Goal: Share content

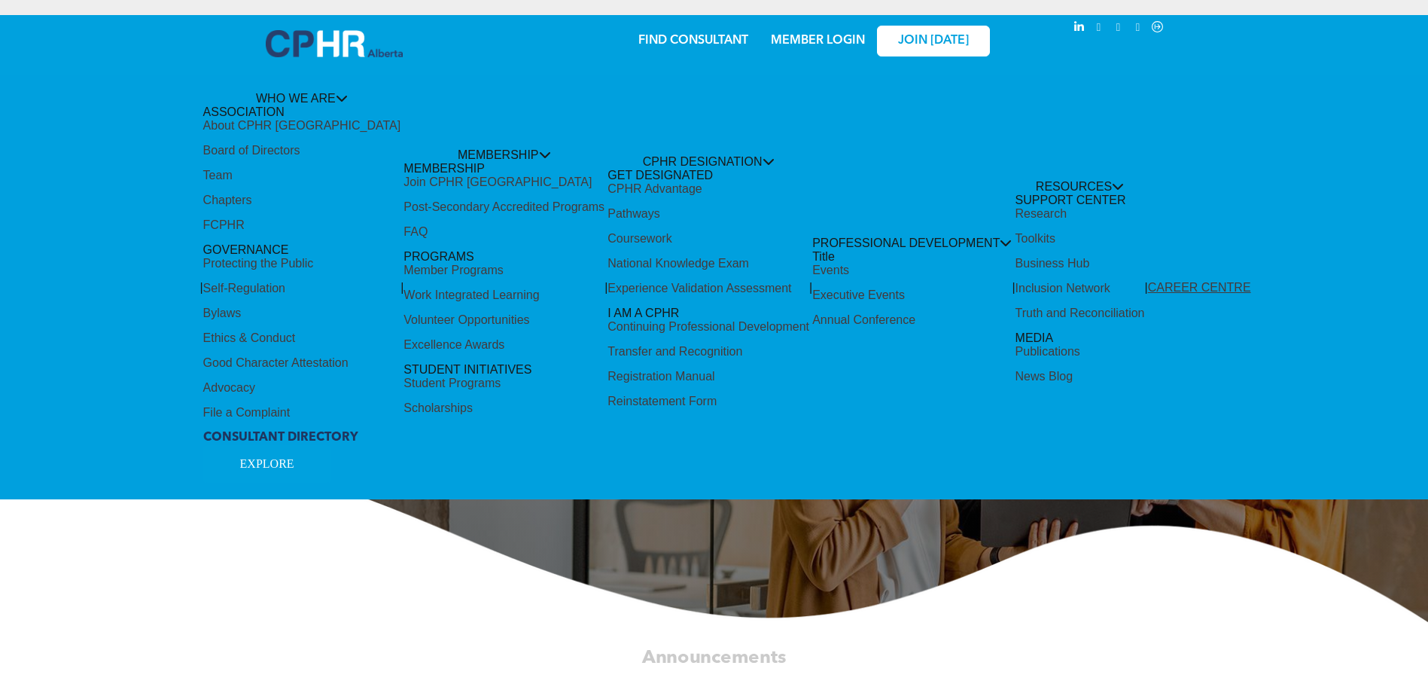
click at [832, 37] on div "Share by:" at bounding box center [664, 31] width 1298 height 17
click at [821, 36] on div "Share by:" at bounding box center [664, 31] width 1298 height 17
click at [805, 38] on div "Share by:" at bounding box center [664, 31] width 1298 height 17
click at [440, 572] on div "Share by:" at bounding box center [664, 356] width 1328 height 696
click at [297, 147] on div "Share by:" at bounding box center [664, 356] width 1328 height 696
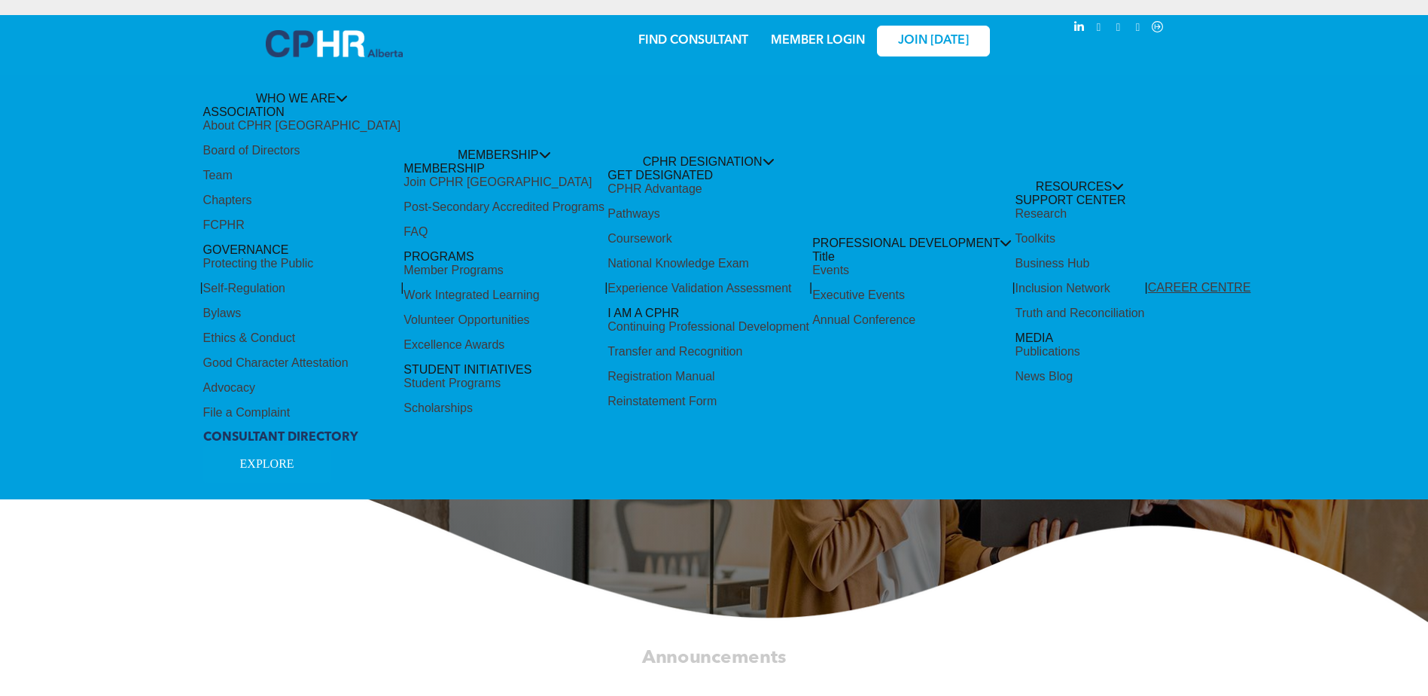
click at [340, 93] on div "Share by:" at bounding box center [664, 356] width 1328 height 696
click at [919, 34] on div "Share by:" at bounding box center [664, 31] width 1298 height 17
click at [829, 38] on div "Share by:" at bounding box center [664, 31] width 1298 height 17
click at [276, 456] on div "Share by:" at bounding box center [664, 356] width 1328 height 696
click at [818, 232] on div "Share by:" at bounding box center [664, 356] width 1328 height 696
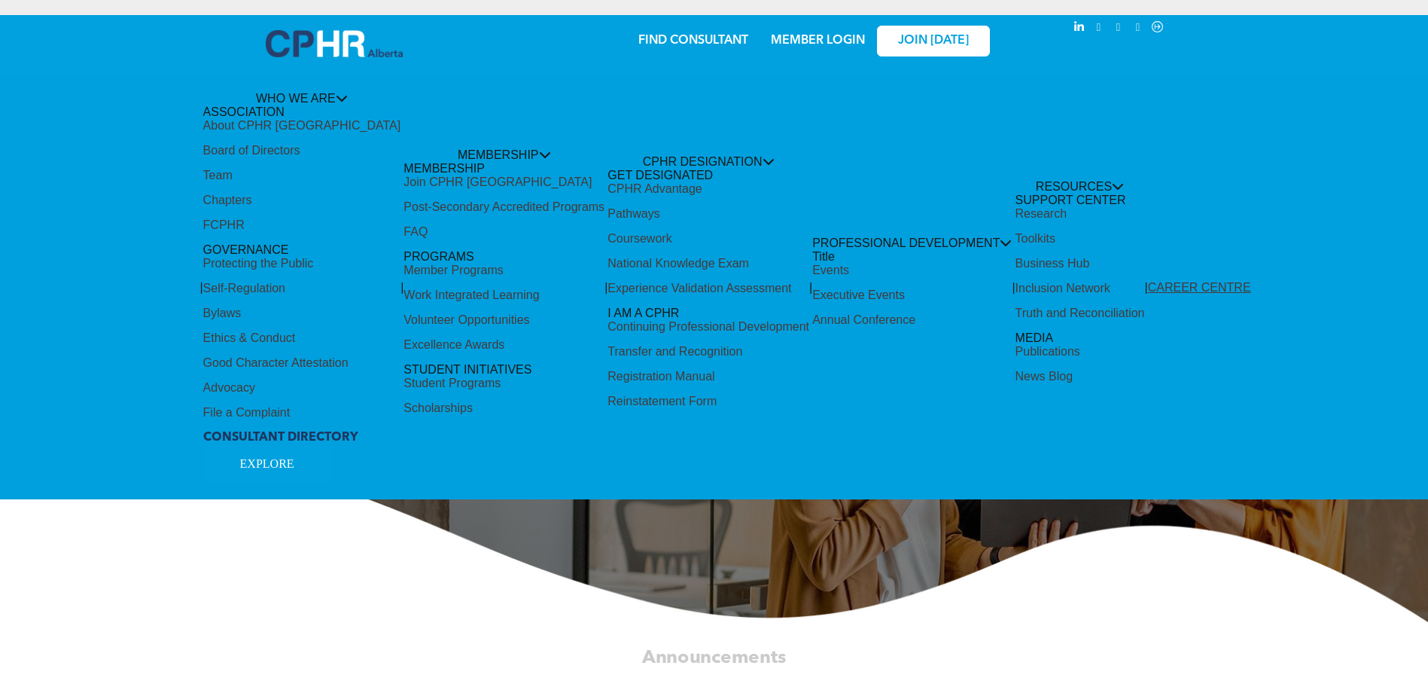
click at [983, 236] on div "Share by:" at bounding box center [664, 356] width 1328 height 696
click at [848, 38] on div "Share by:" at bounding box center [664, 31] width 1298 height 17
click at [1102, 26] on div "Share by:" at bounding box center [664, 31] width 1298 height 17
click at [537, 82] on div "Share by:" at bounding box center [664, 356] width 1328 height 696
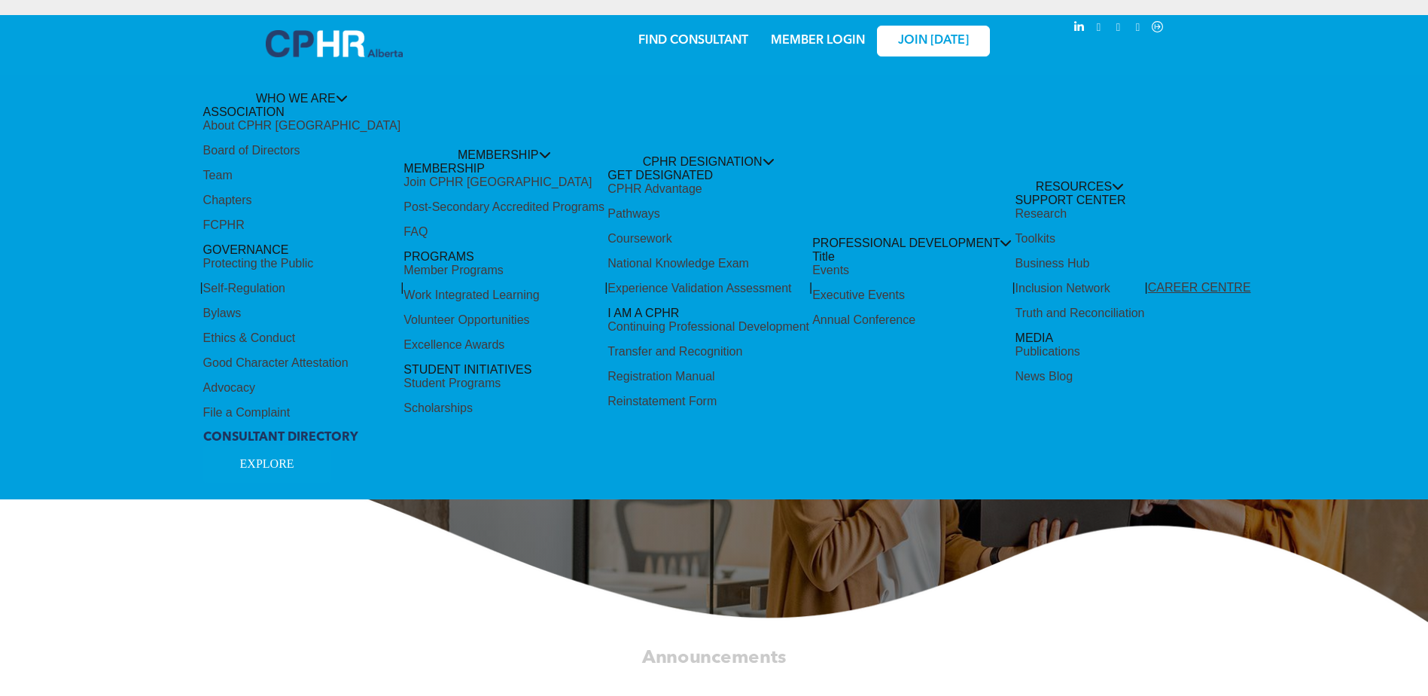
click at [306, 96] on div "Share by:" at bounding box center [664, 356] width 1328 height 696
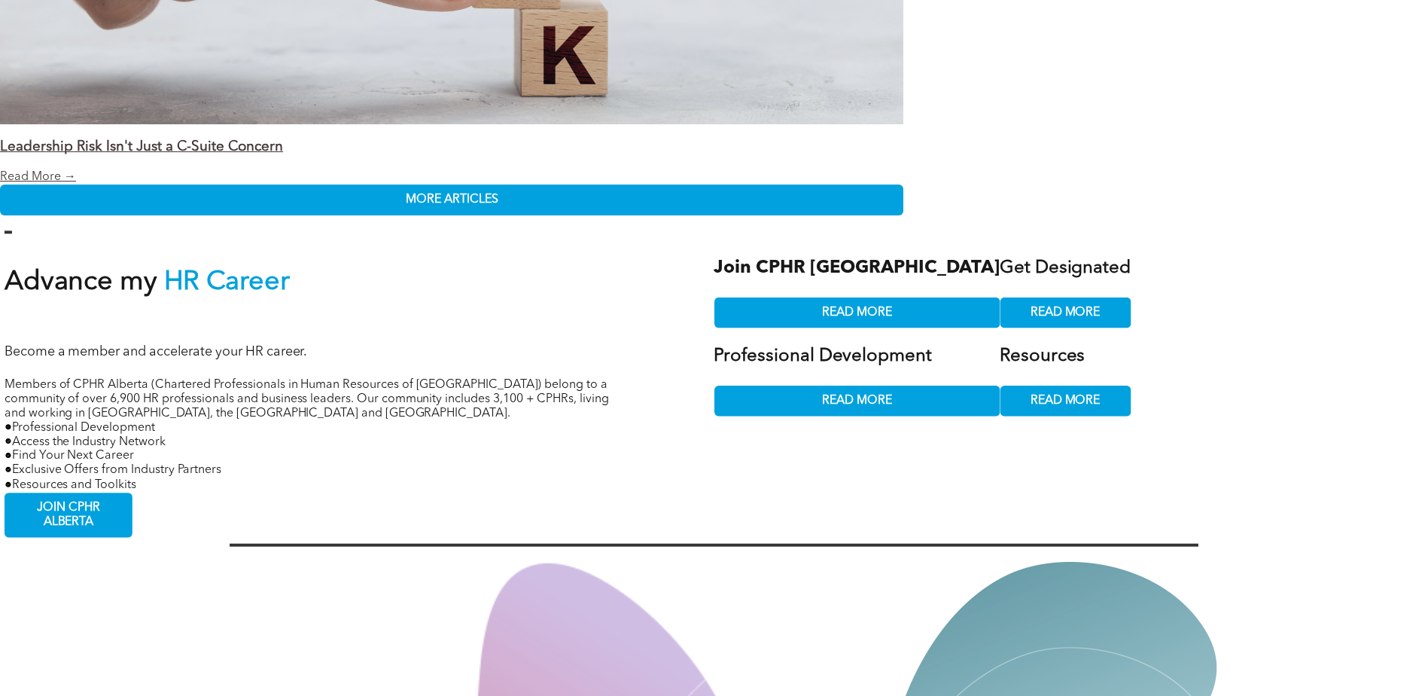
scroll to position [3168, 0]
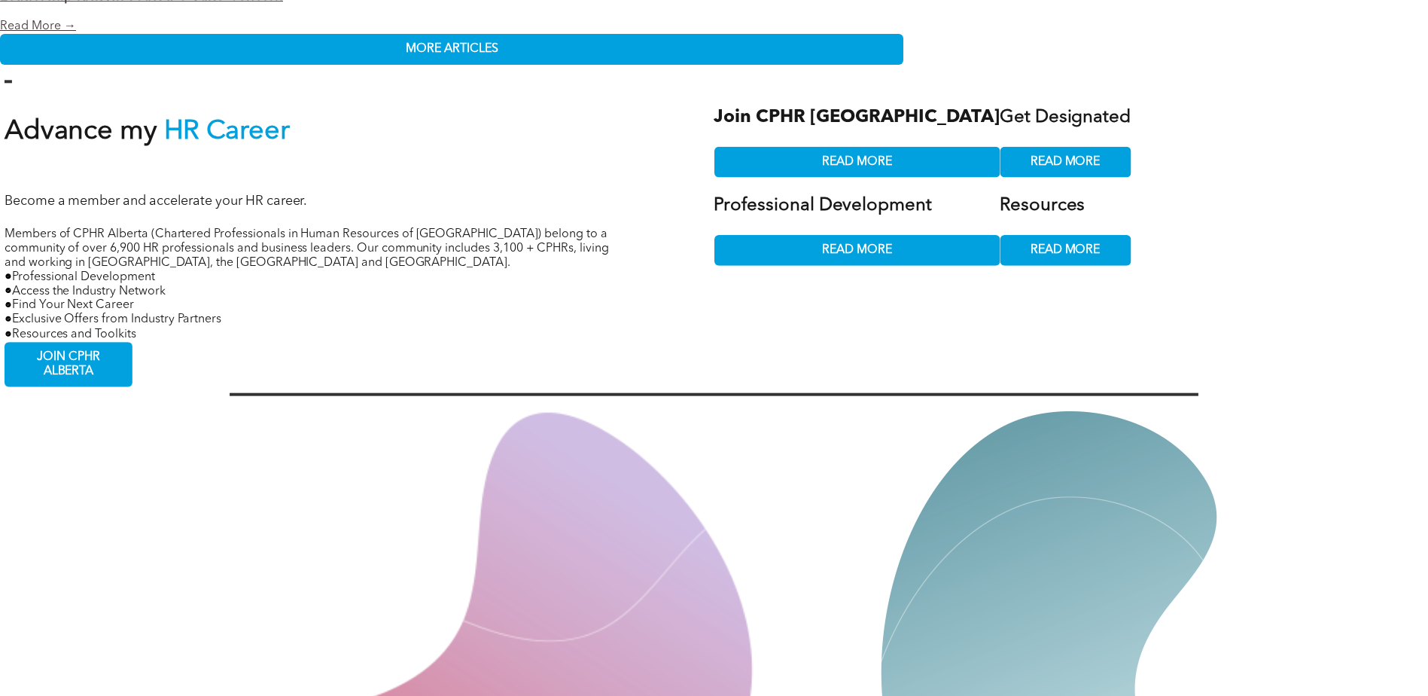
click at [75, 332] on div "Share by:" at bounding box center [664, 356] width 1328 height 696
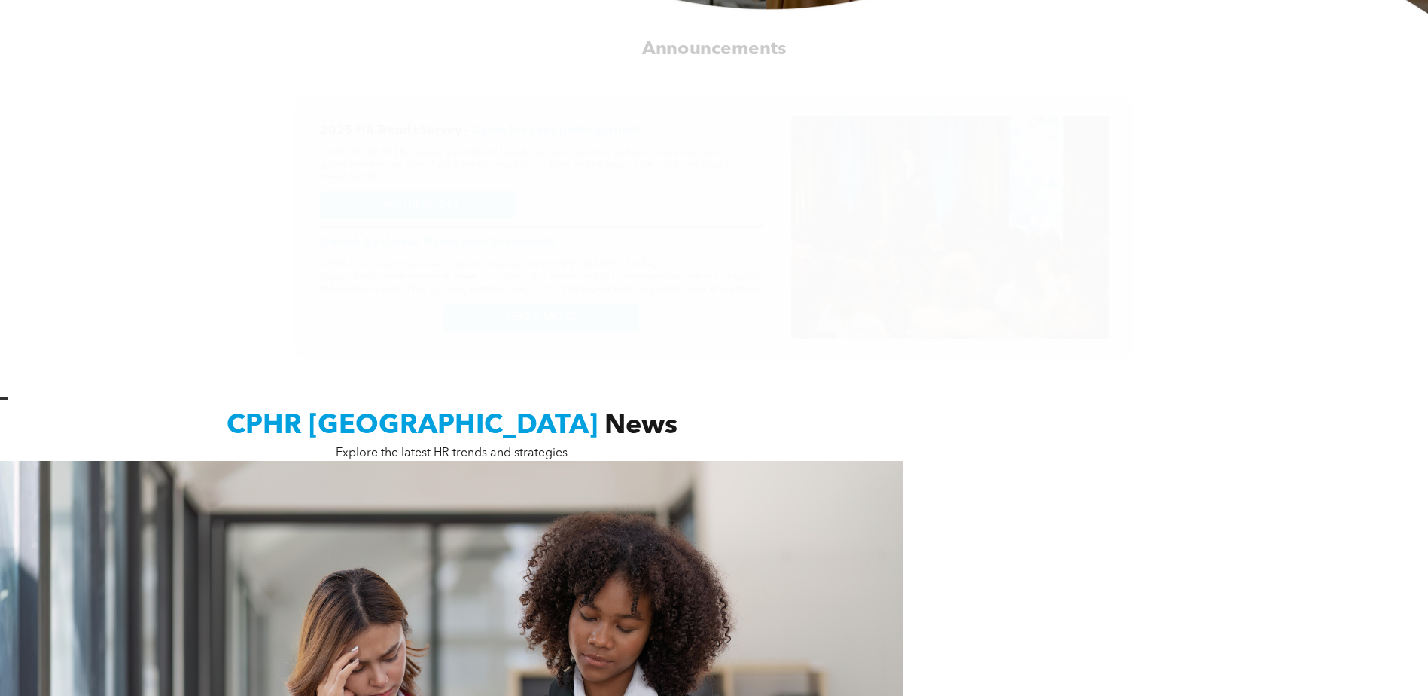
scroll to position [0, 0]
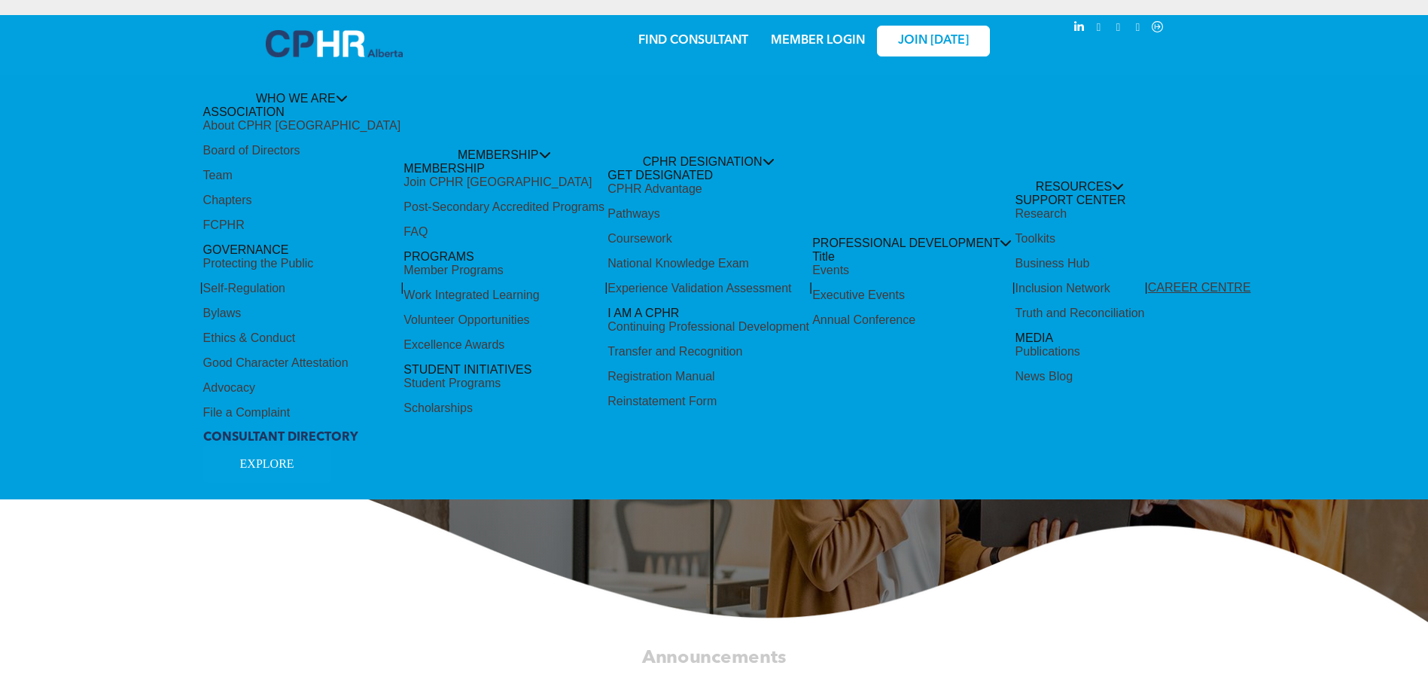
click at [654, 136] on div "Share by:" at bounding box center [664, 356] width 1328 height 696
click at [647, 182] on div "Share by:" at bounding box center [664, 356] width 1328 height 696
click at [515, 147] on div "Share by:" at bounding box center [664, 356] width 1328 height 696
click at [521, 151] on div "Share by:" at bounding box center [664, 356] width 1328 height 696
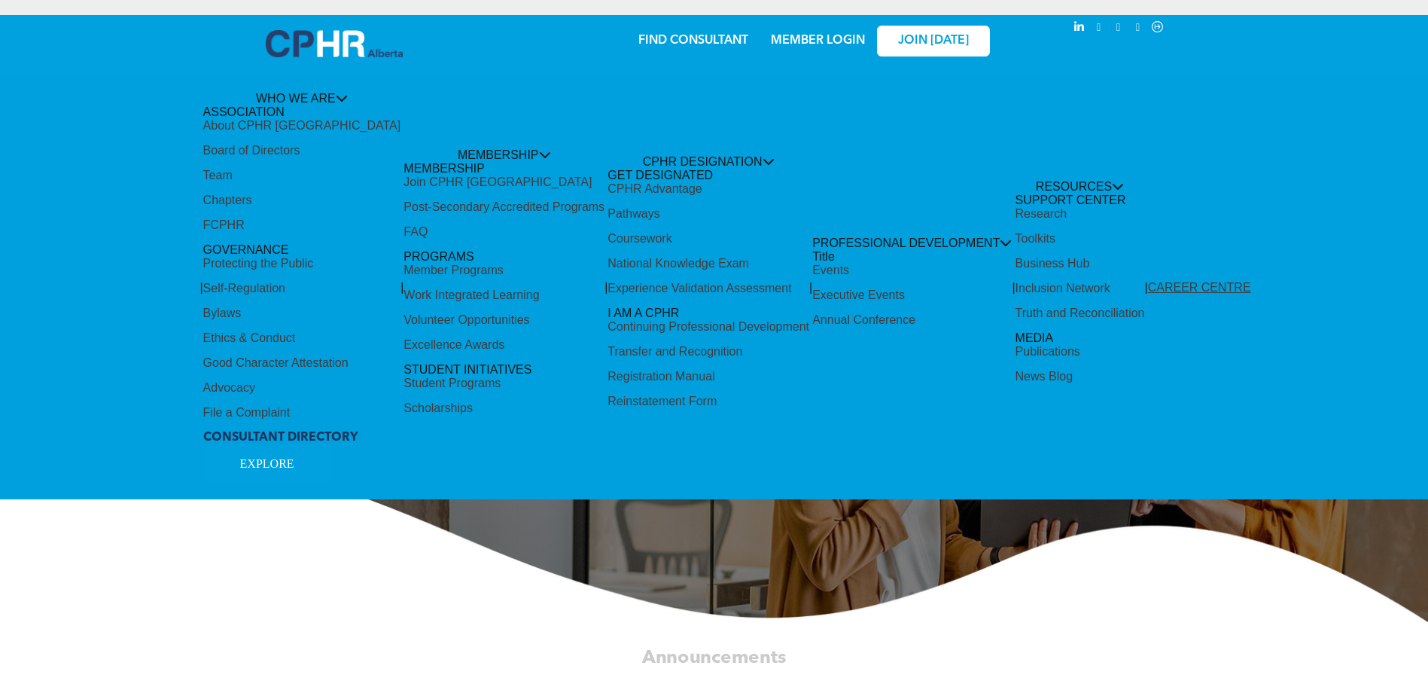
click at [521, 151] on div "Share by:" at bounding box center [664, 356] width 1328 height 696
click at [829, 35] on div "Share by:" at bounding box center [664, 31] width 1298 height 17
click at [828, 35] on div "Share by:" at bounding box center [664, 31] width 1298 height 17
drag, startPoint x: 828, startPoint y: 35, endPoint x: 715, endPoint y: 35, distance: 112.9
click at [715, 35] on div "Share by:" at bounding box center [664, 31] width 1298 height 17
